Goal: Find specific page/section: Find specific page/section

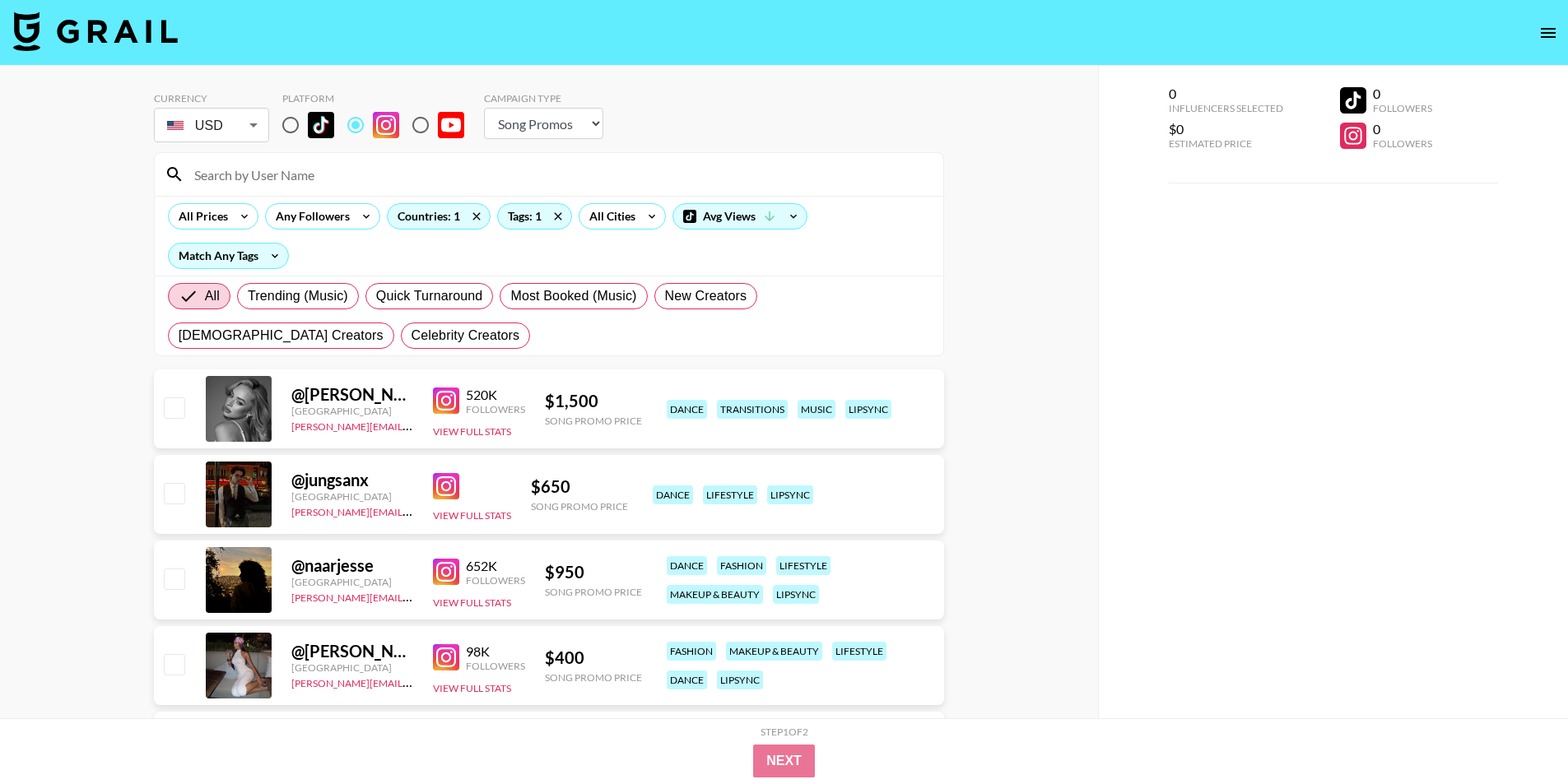
select select "Song"
click at [472, 215] on icon at bounding box center [476, 216] width 27 height 25
click at [416, 213] on div "Countries: 1" at bounding box center [438, 216] width 102 height 25
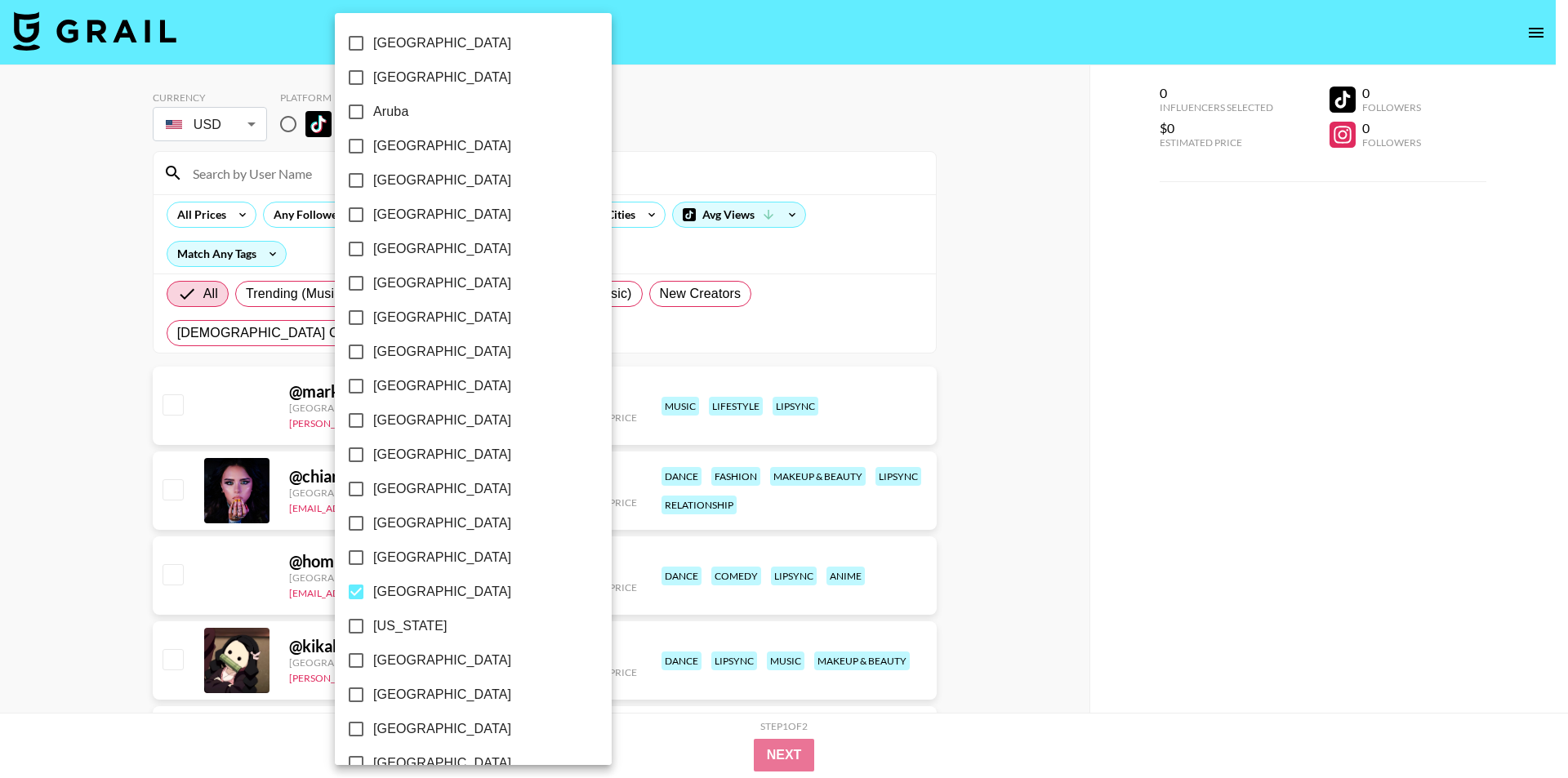
checkbox input "false"
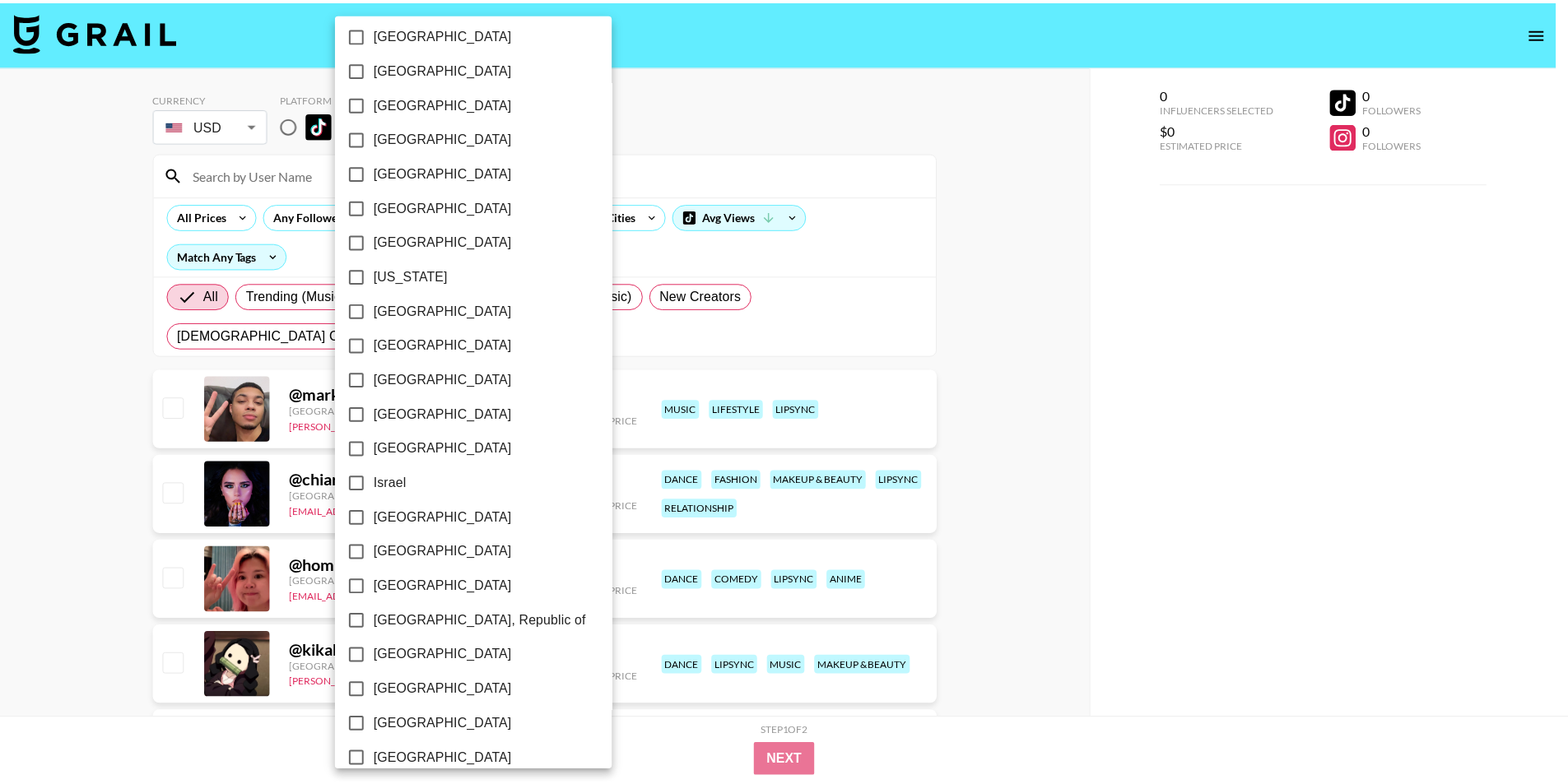
scroll to position [1135, 0]
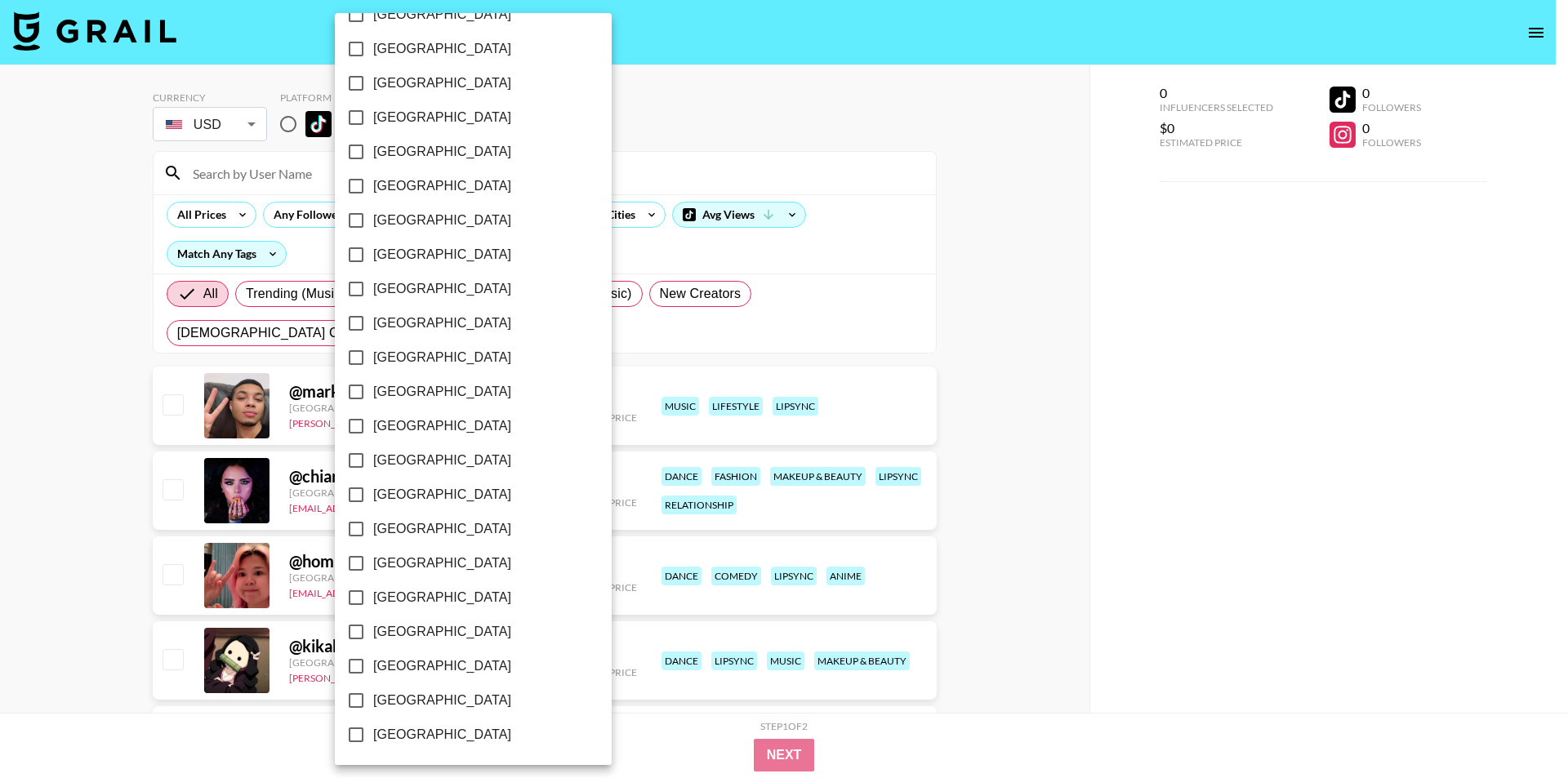
click at [394, 419] on span "[GEOGRAPHIC_DATA]" at bounding box center [442, 426] width 138 height 19
click at [374, 419] on input "[GEOGRAPHIC_DATA]" at bounding box center [356, 426] width 35 height 35
checkbox input "true"
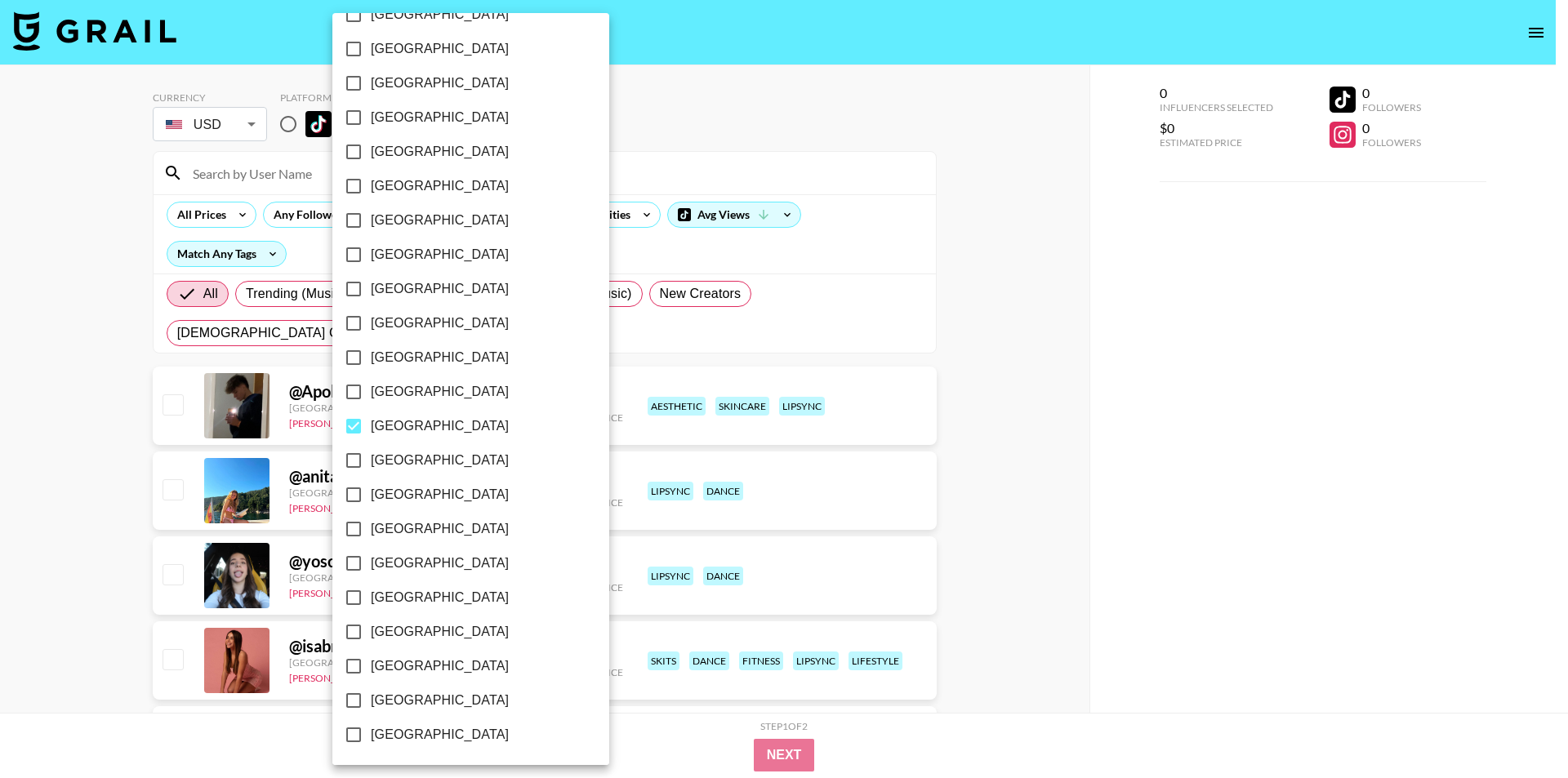
click at [0, 436] on div at bounding box center [784, 389] width 1568 height 778
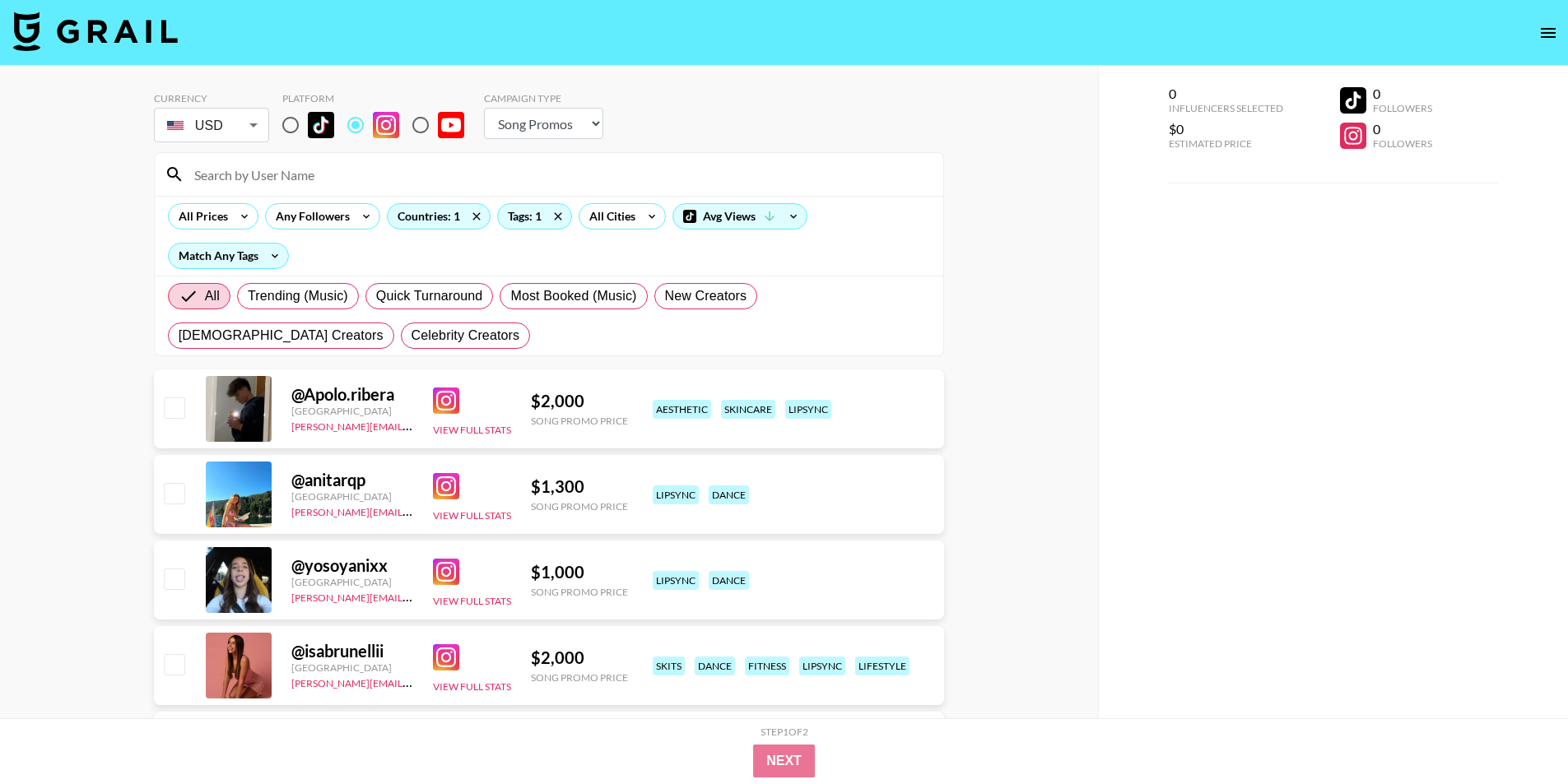
click at [457, 573] on img at bounding box center [446, 571] width 27 height 27
click at [435, 484] on img at bounding box center [446, 486] width 27 height 27
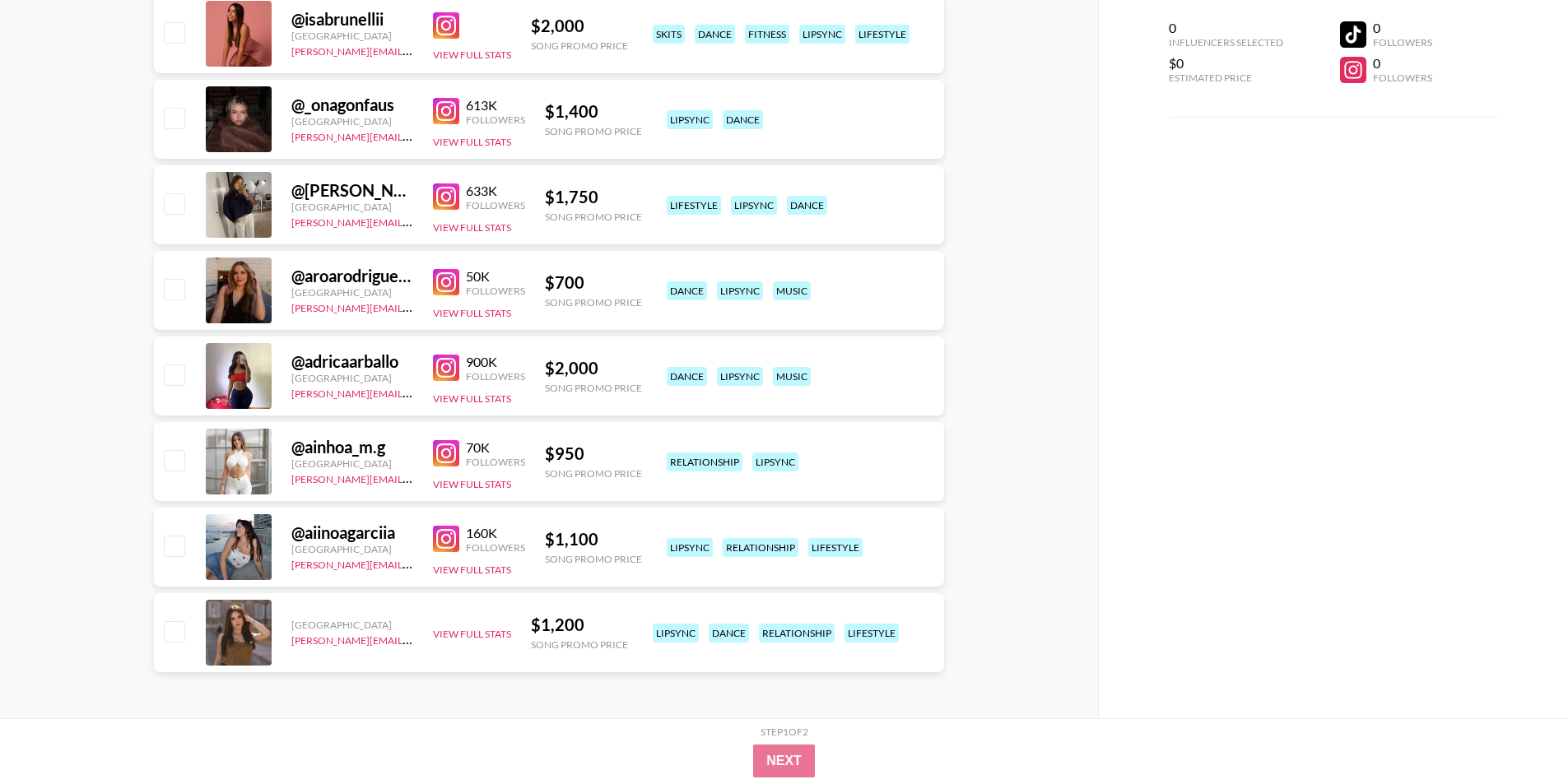
scroll to position [0, 0]
